Goal: Download file/media

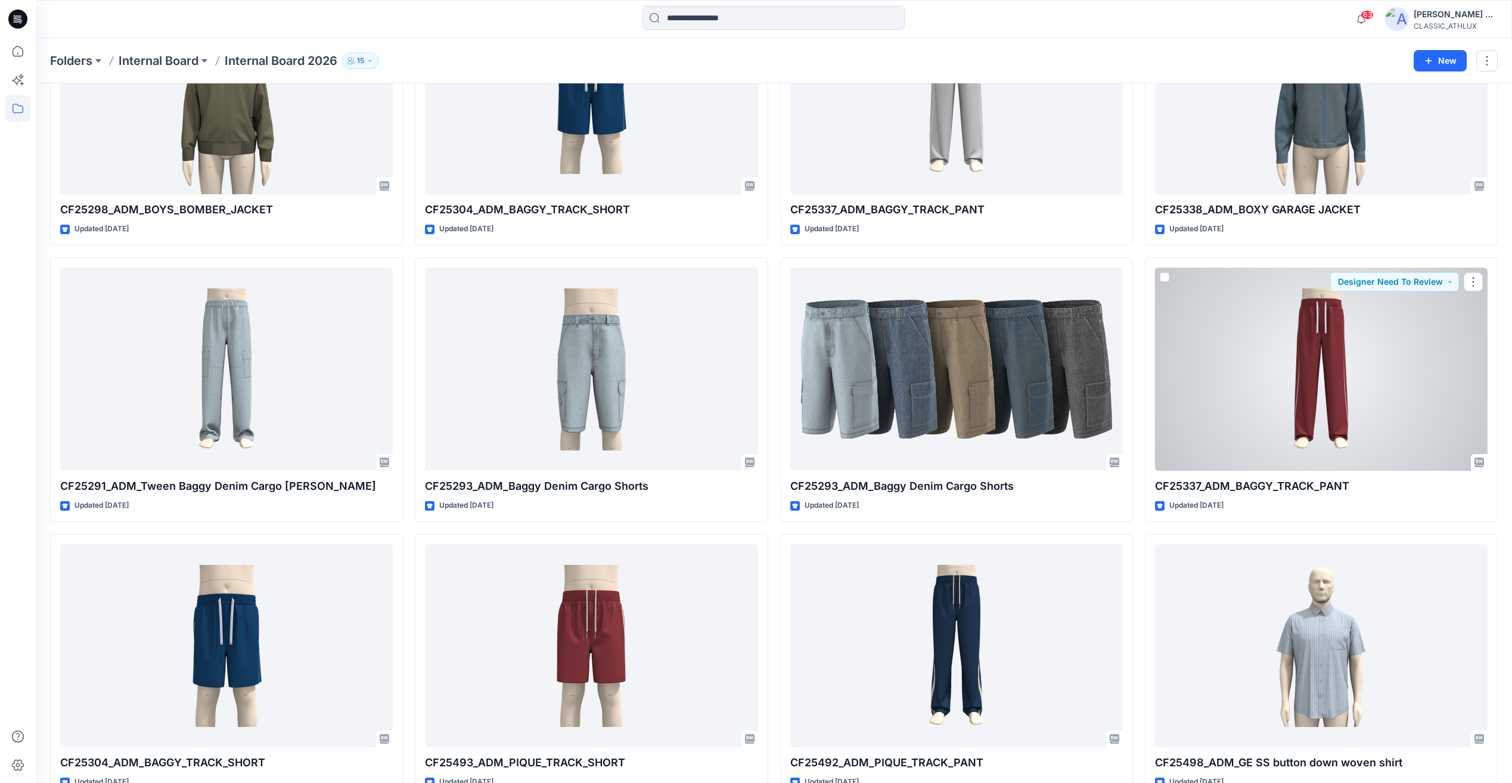
scroll to position [35312, 0]
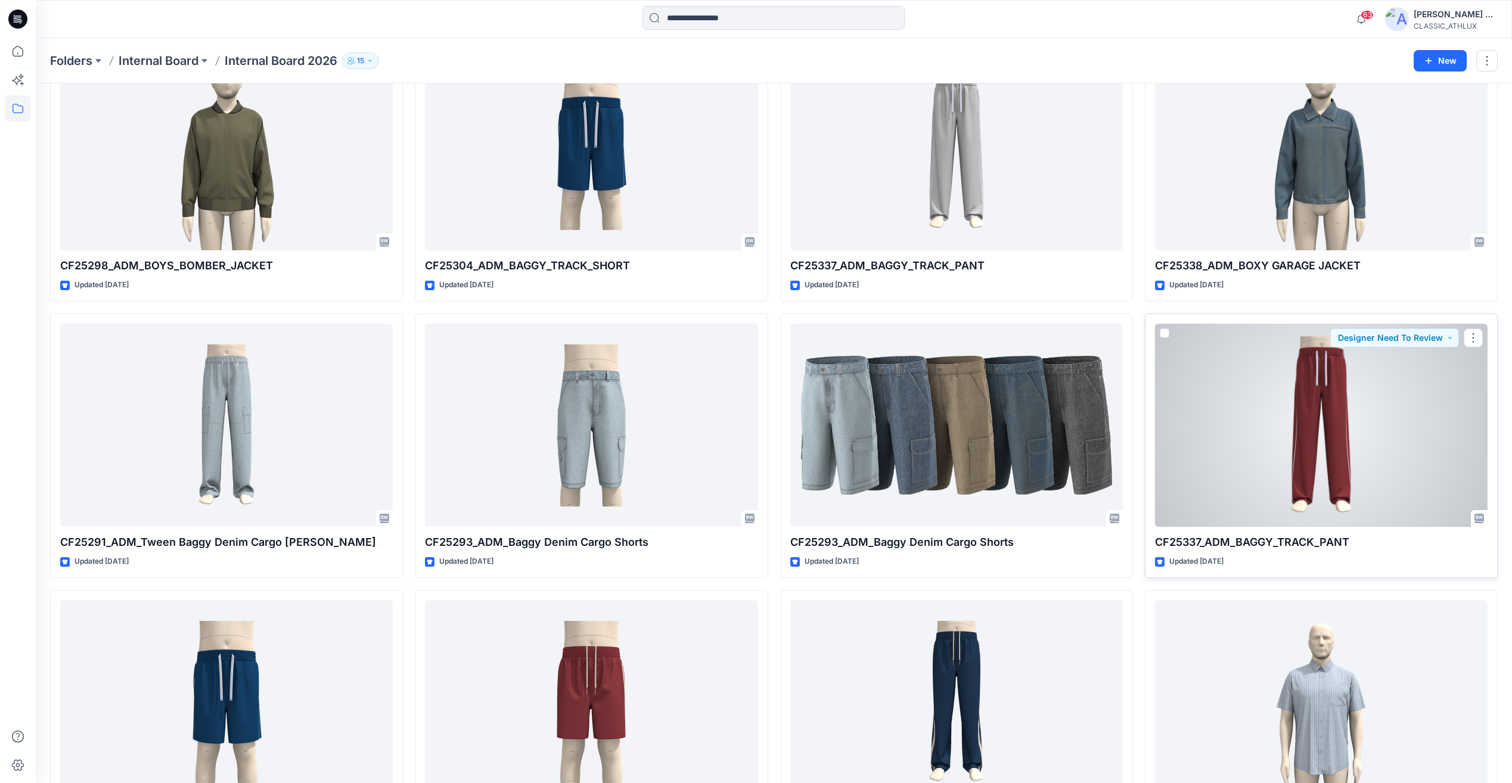
click at [1320, 424] on div at bounding box center [1321, 425] width 333 height 203
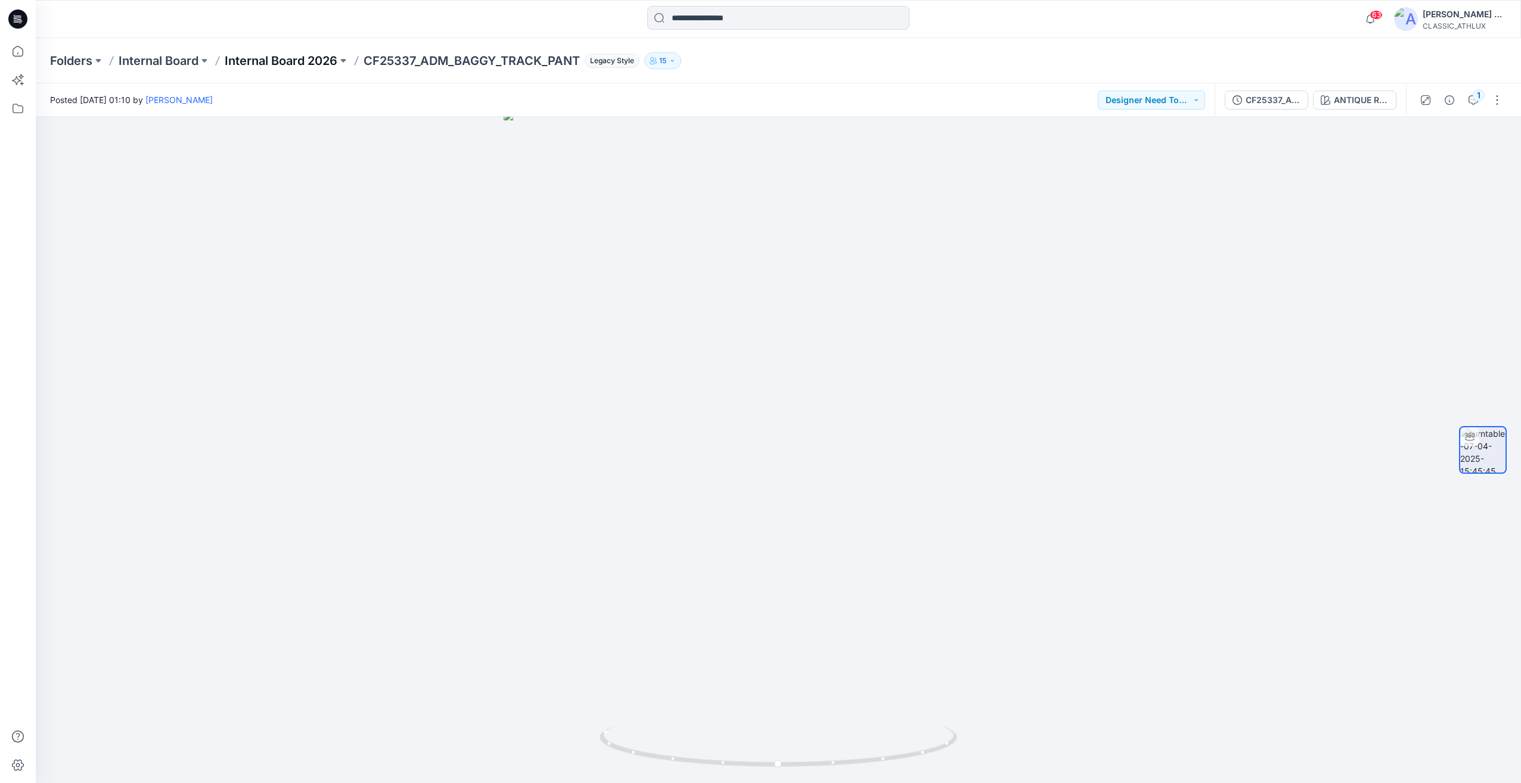
click at [324, 67] on p "Internal Board 2026" at bounding box center [281, 60] width 113 height 17
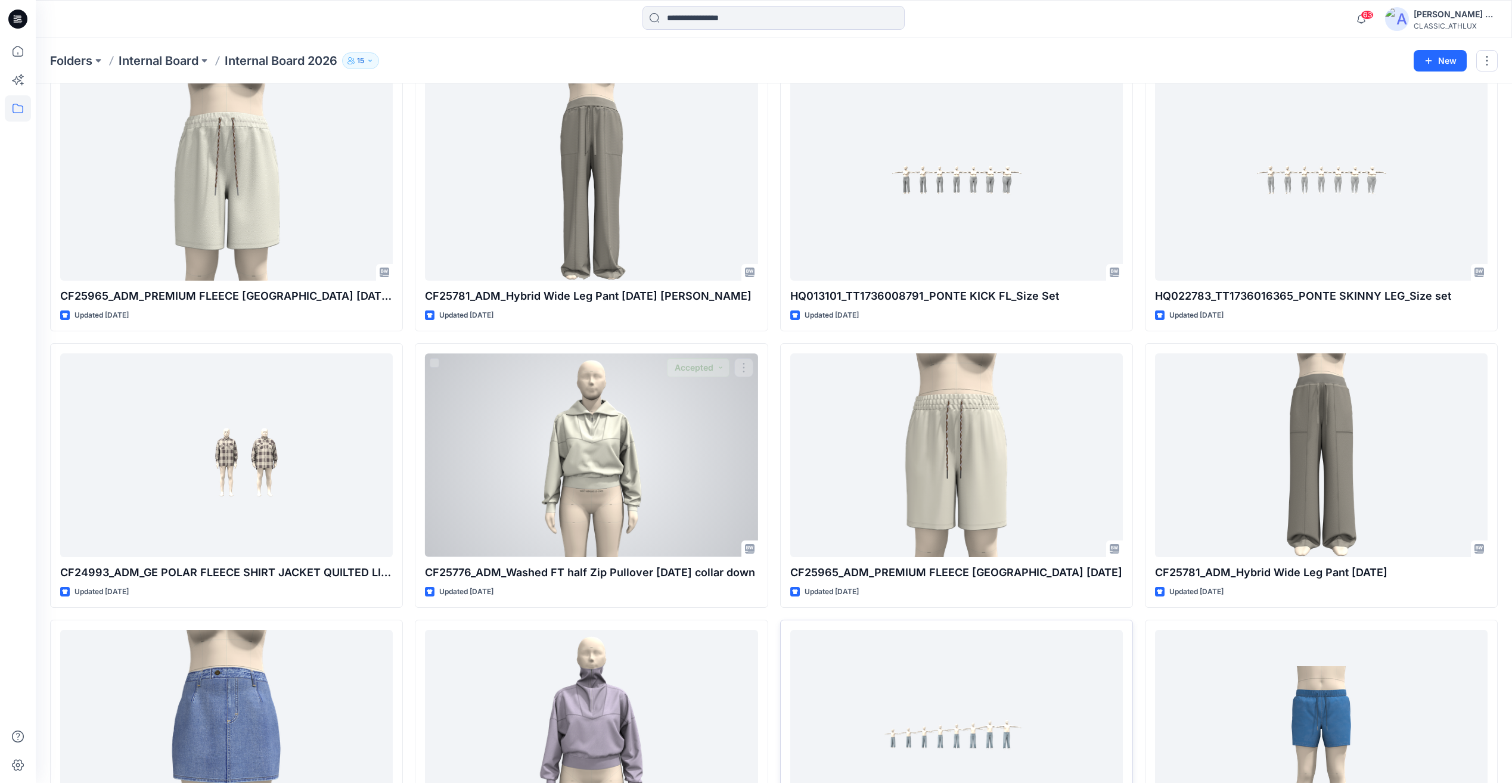
scroll to position [1431, 0]
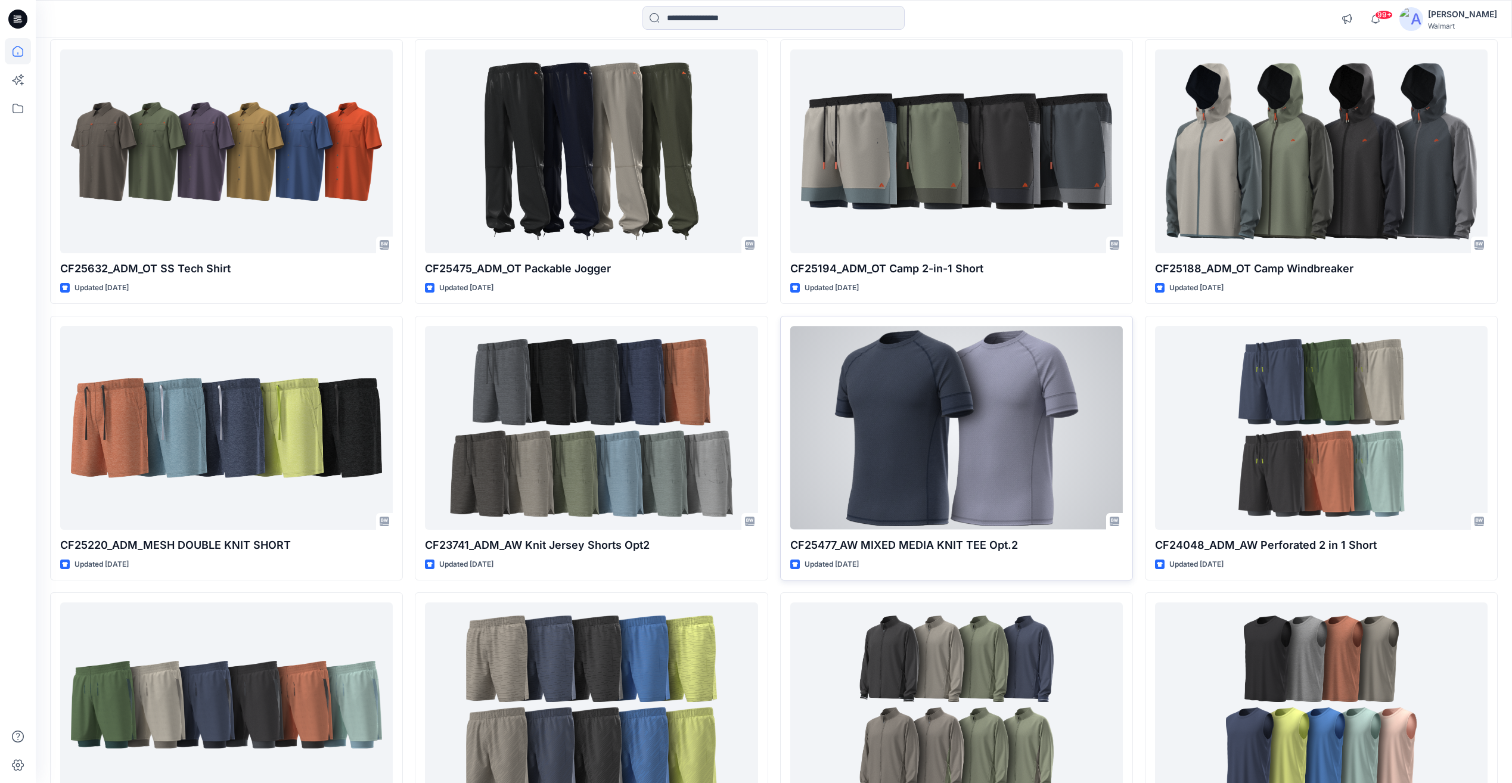
scroll to position [12473, 0]
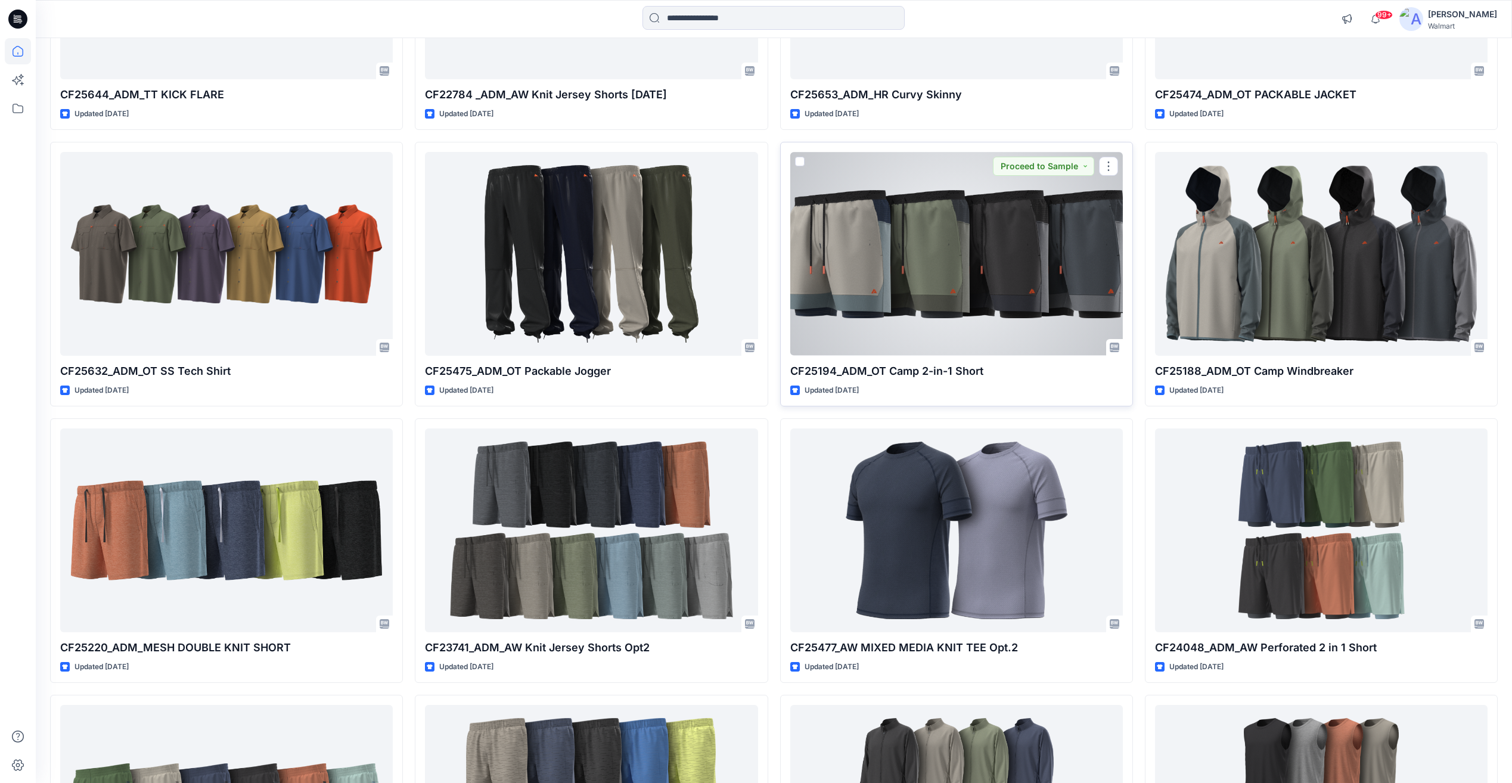
click at [957, 293] on div at bounding box center [957, 253] width 333 height 203
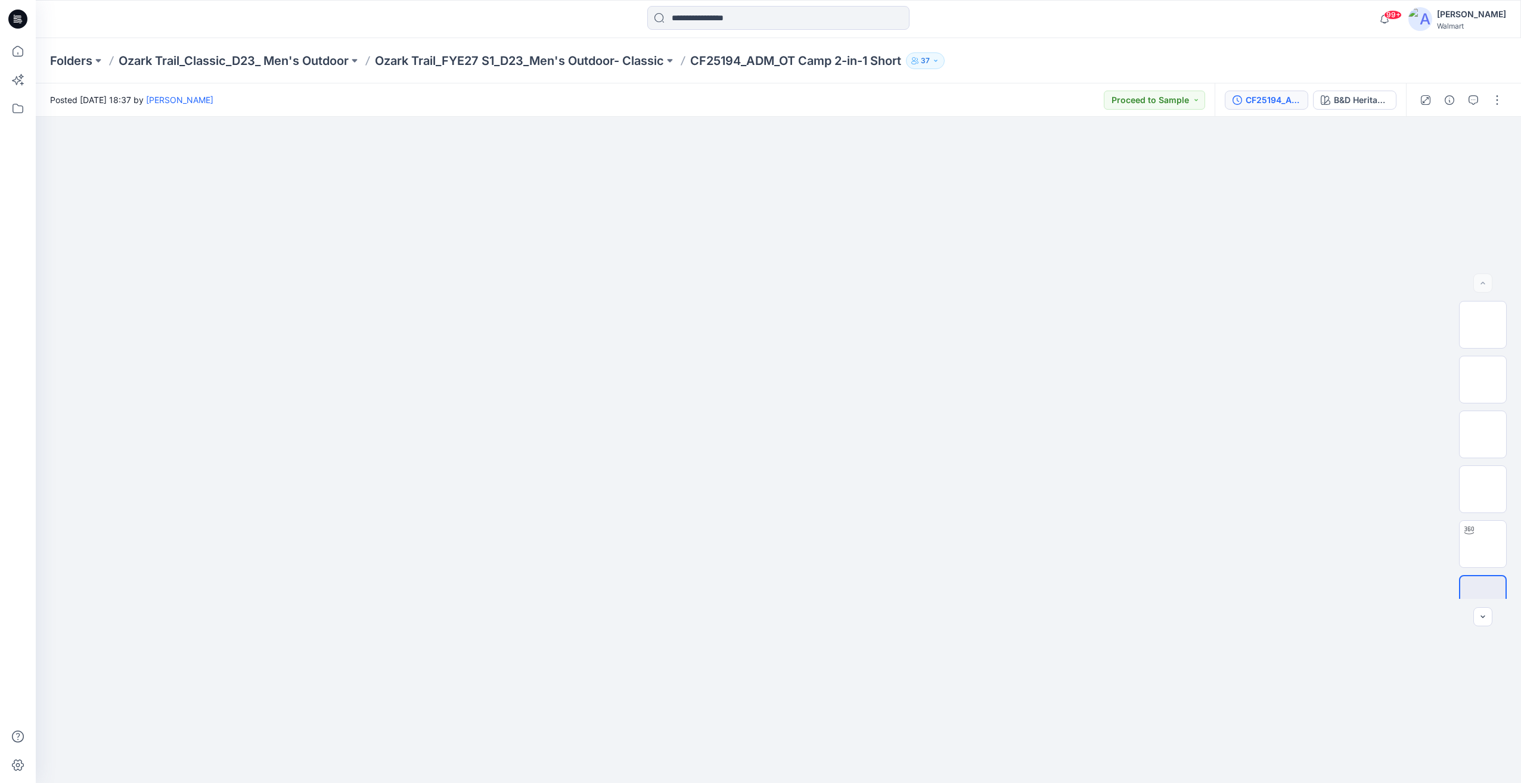
click at [1279, 106] on div "CF25194_ADM_OT Camp 2-in-1 Short" at bounding box center [1273, 100] width 55 height 13
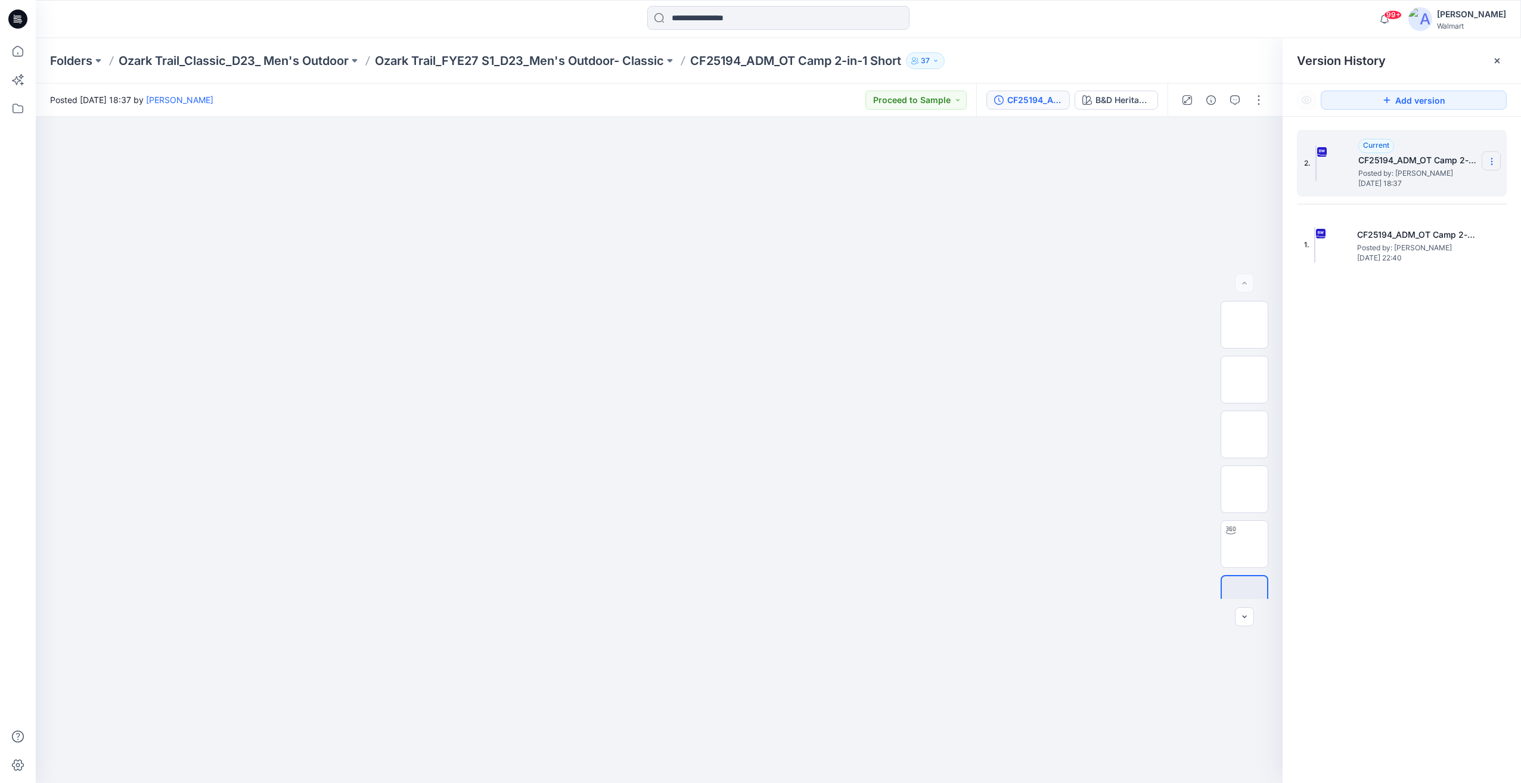
click at [1491, 162] on icon at bounding box center [1492, 162] width 10 height 10
click at [1424, 190] on span "Download Source BW File" at bounding box center [1432, 185] width 100 height 14
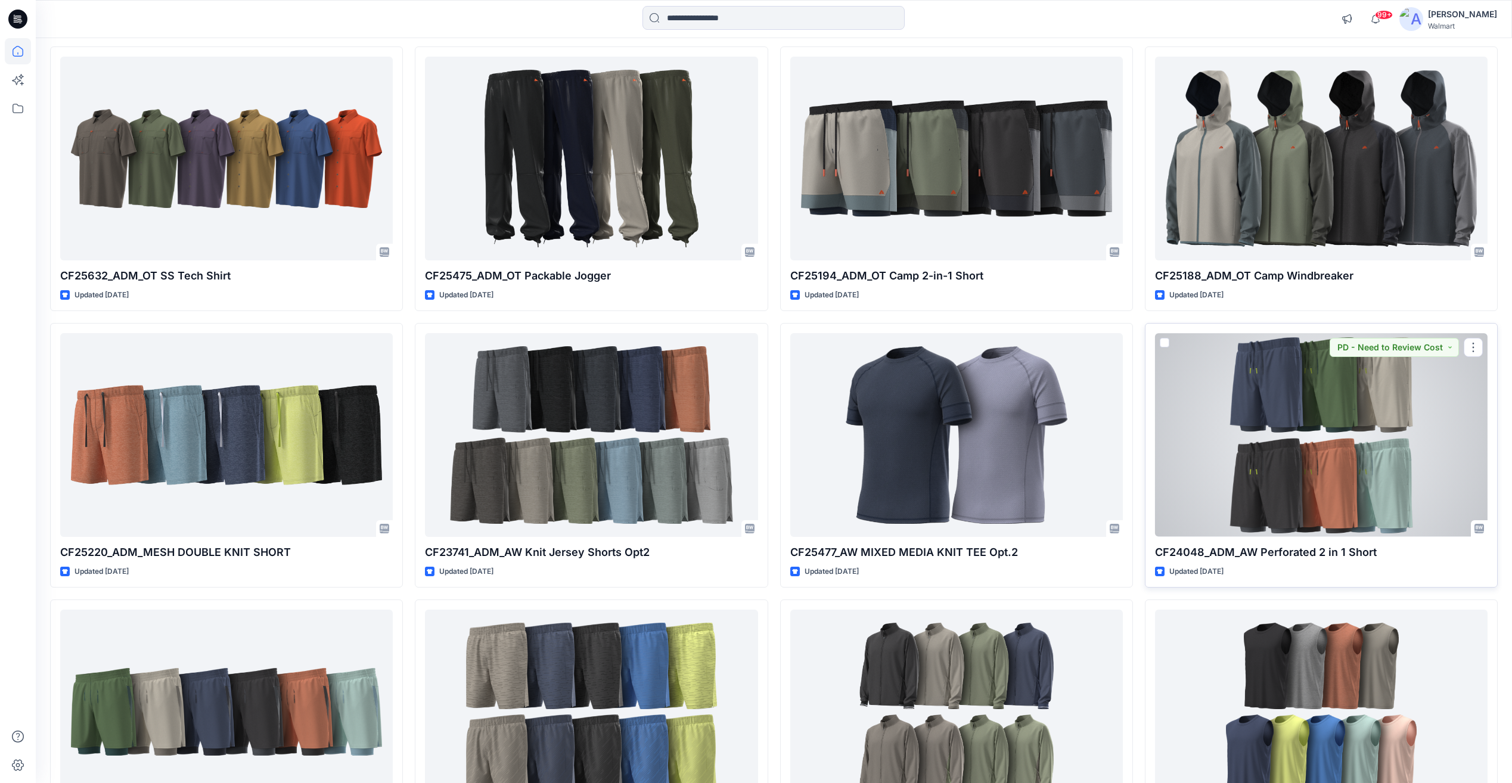
scroll to position [12707, 0]
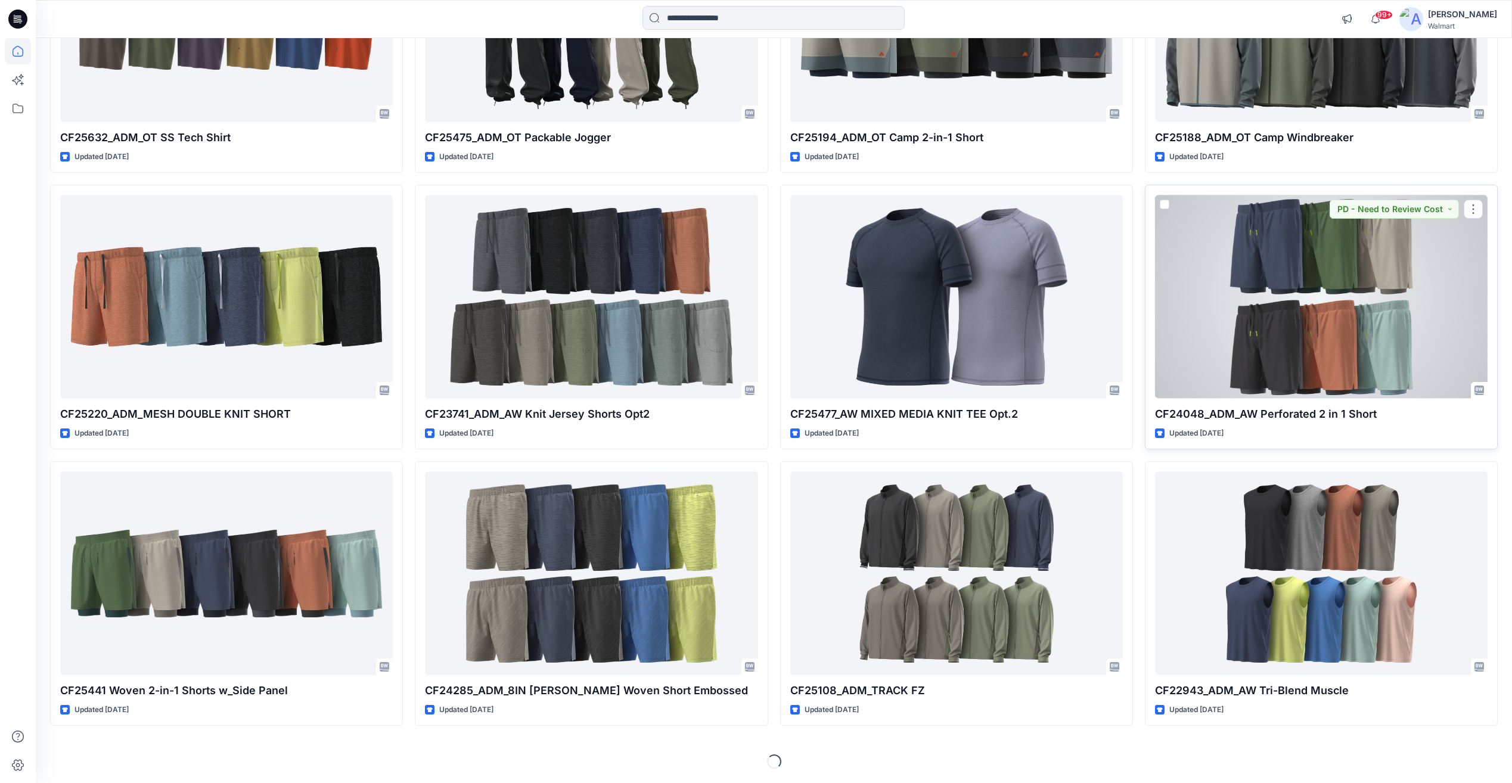
click at [1337, 329] on div at bounding box center [1321, 296] width 333 height 203
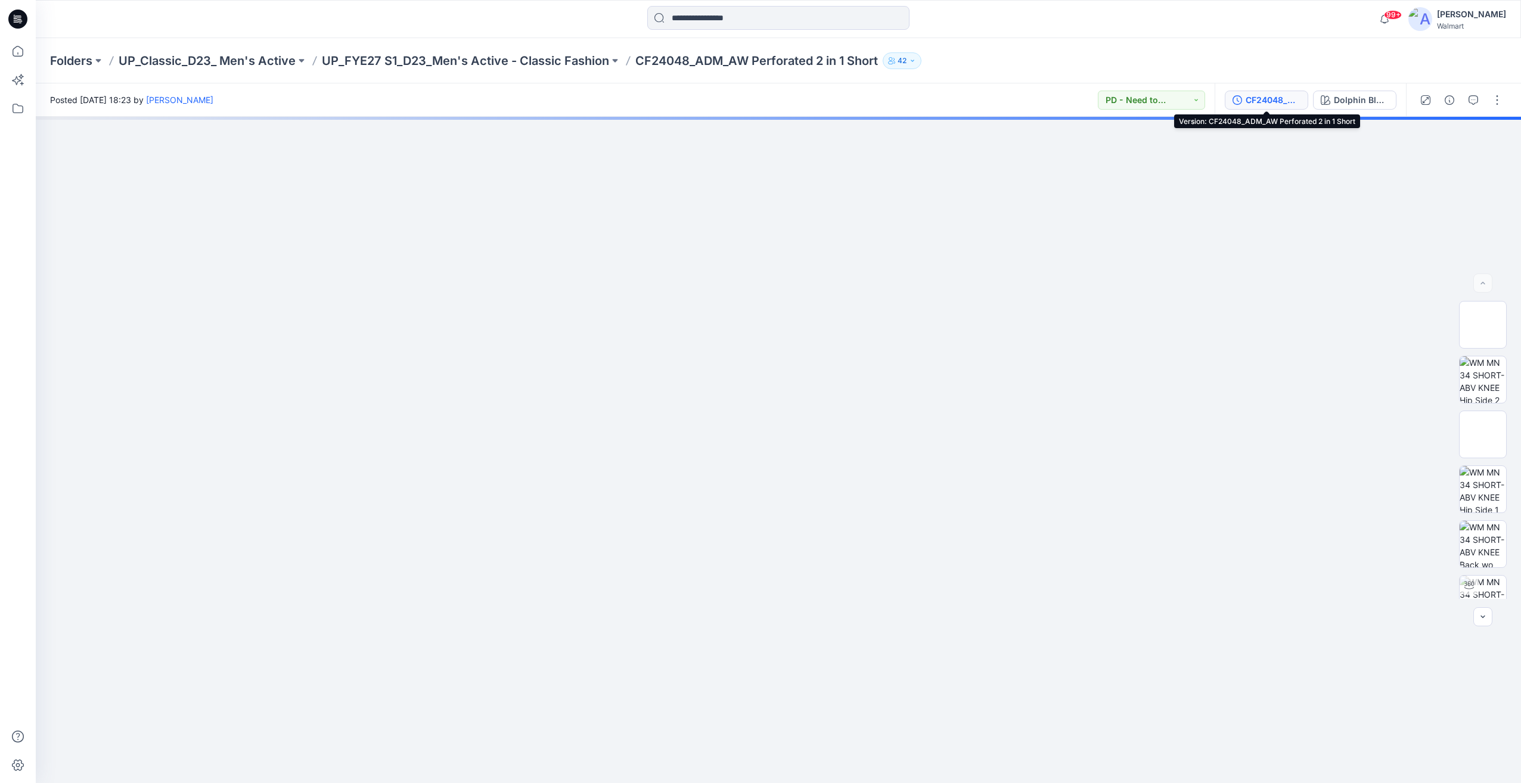
click at [1291, 104] on div "CF24048_ADM_AW Perforated 2 in 1 Short" at bounding box center [1273, 100] width 55 height 13
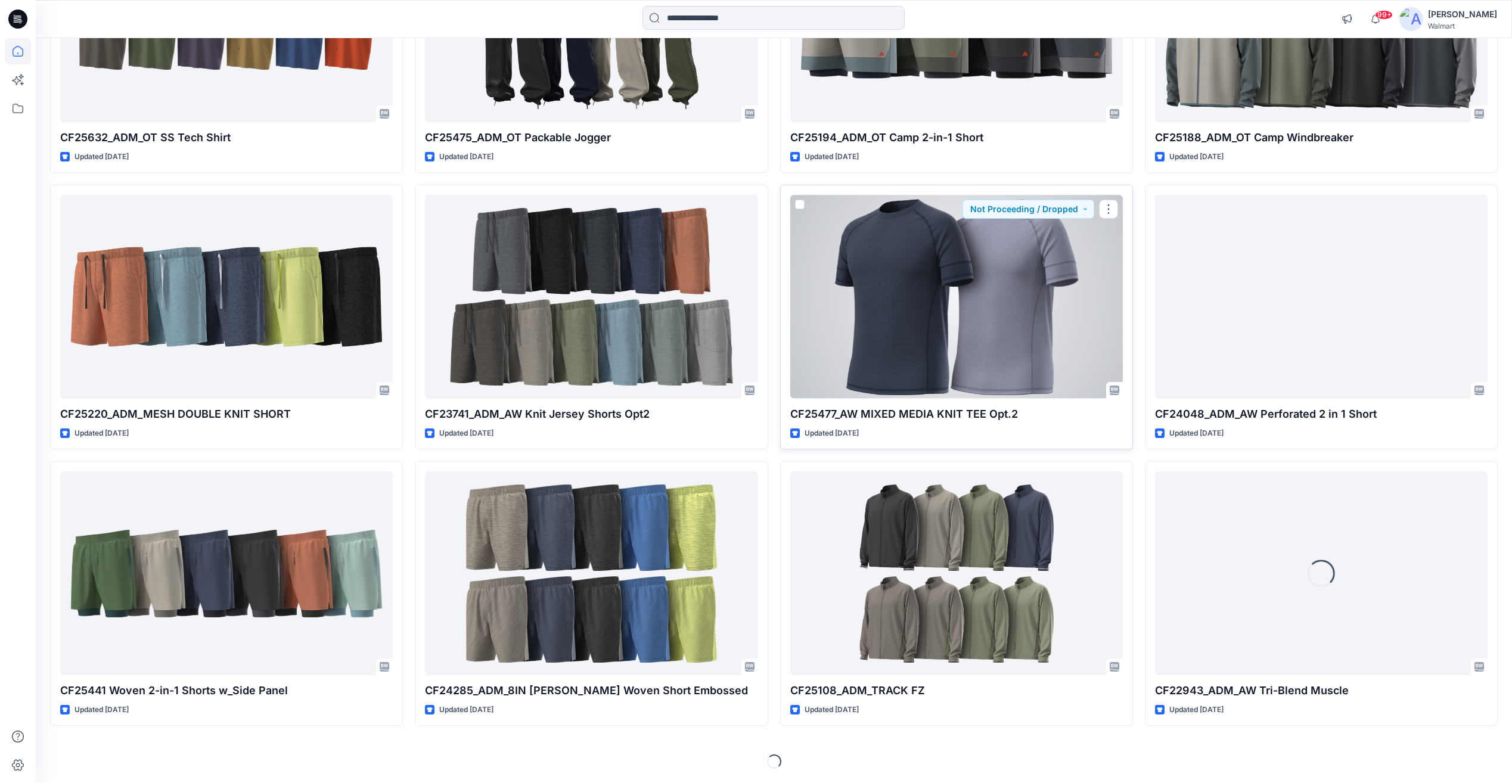
scroll to position [12469, 0]
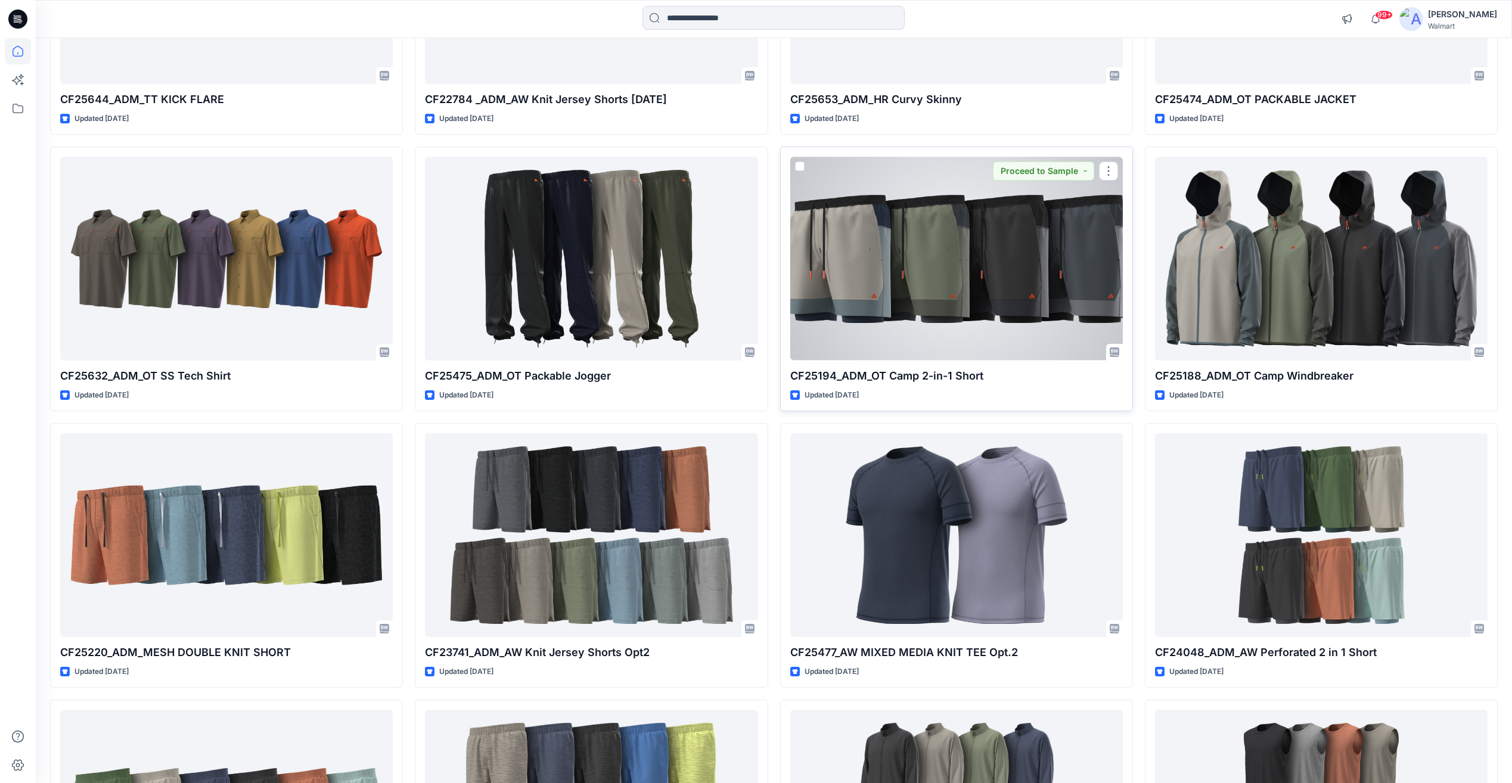
click at [938, 271] on div at bounding box center [957, 258] width 333 height 203
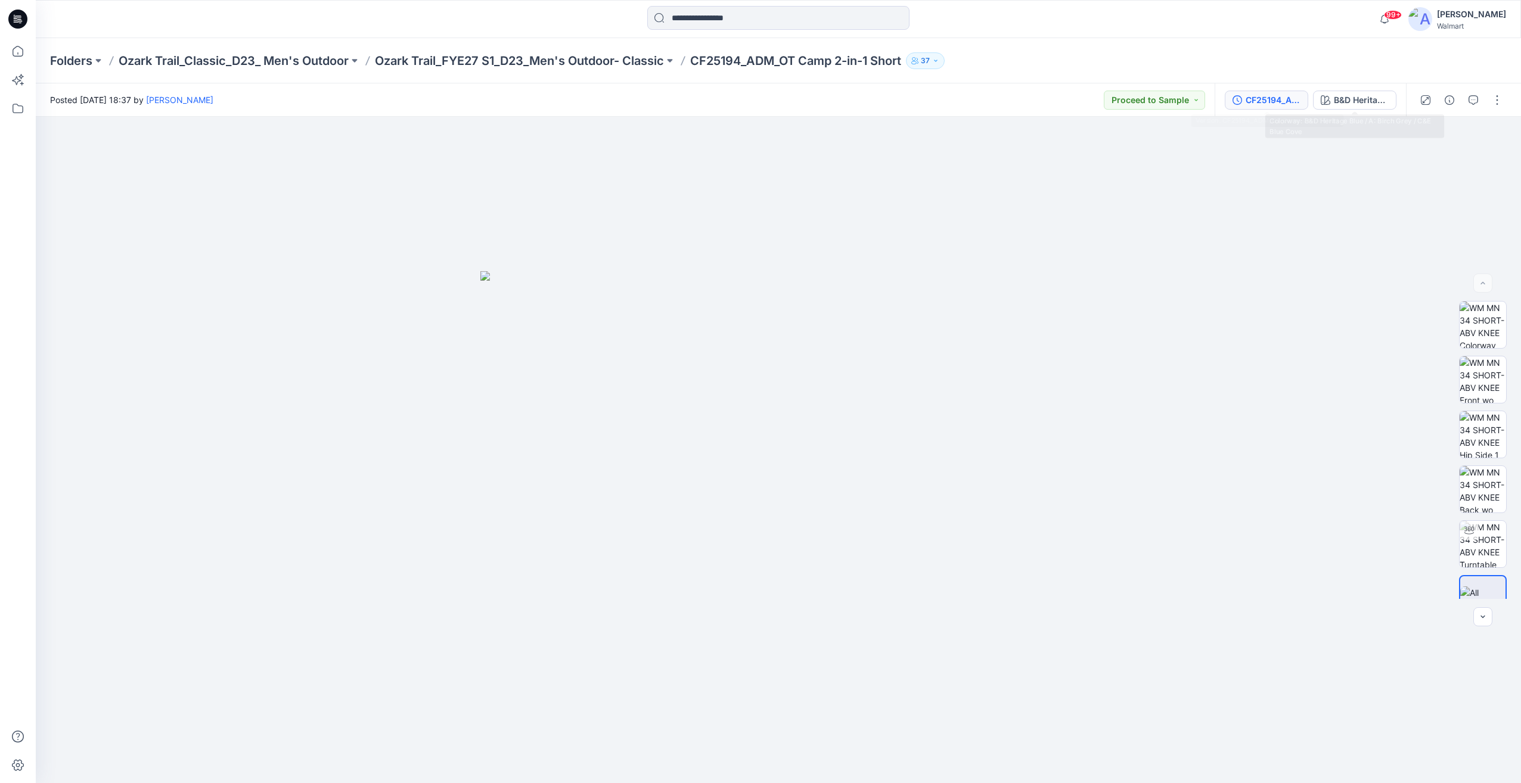
click at [1277, 102] on div "CF25194_ADM_OT Camp 2-in-1 Short" at bounding box center [1273, 100] width 55 height 13
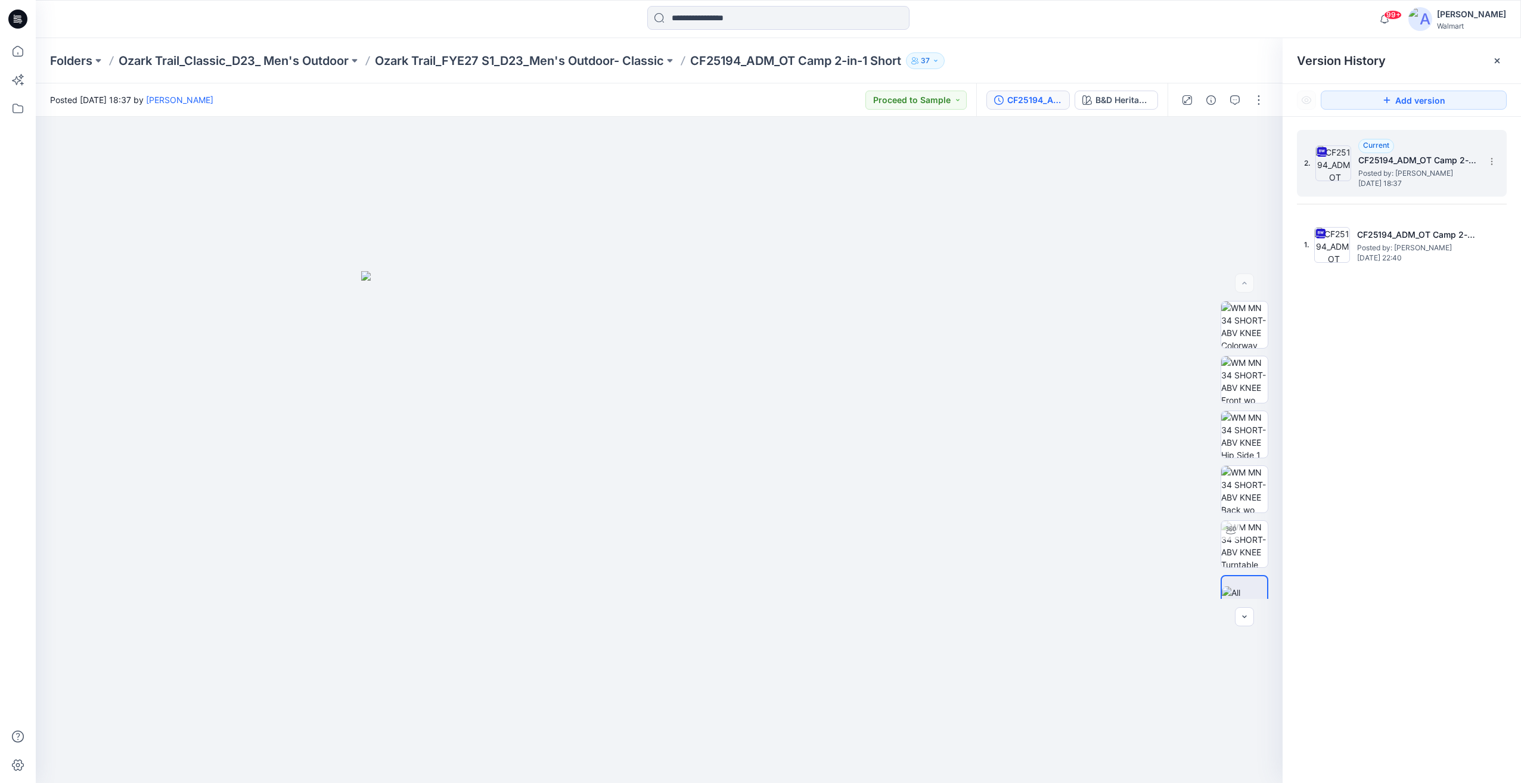
click at [1501, 164] on div "2. Current CF25194_ADM_OT Camp 2-in-1 Short Posted by: Chantal Blommerde Tuesda…" at bounding box center [1402, 163] width 210 height 67
click at [1498, 162] on section at bounding box center [1491, 160] width 19 height 19
click at [1448, 185] on span "Download Source BW File" at bounding box center [1432, 185] width 100 height 14
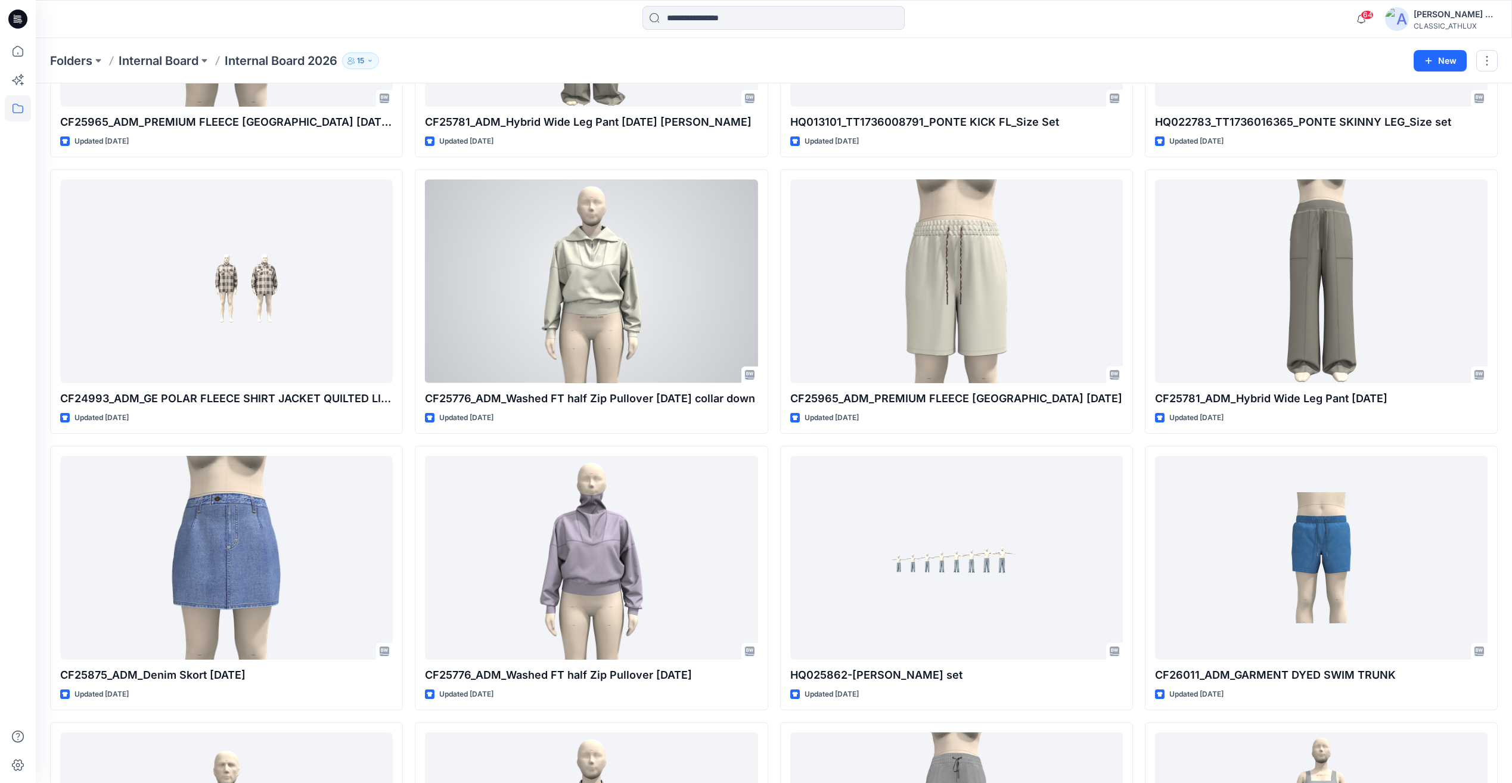
scroll to position [1431, 0]
